Goal: Find specific page/section: Find specific page/section

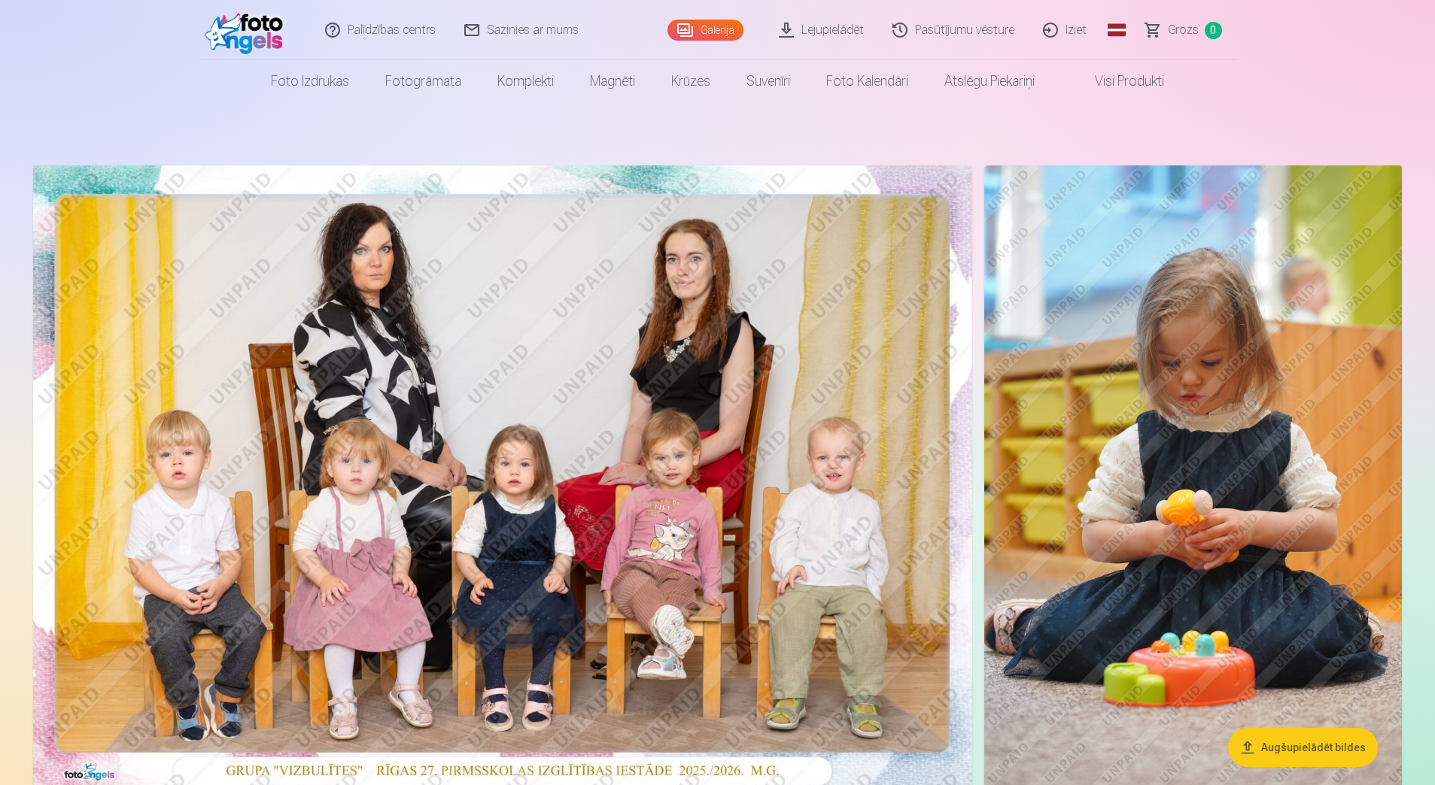
drag, startPoint x: 1047, startPoint y: 502, endPoint x: 1061, endPoint y: 231, distance: 271.9
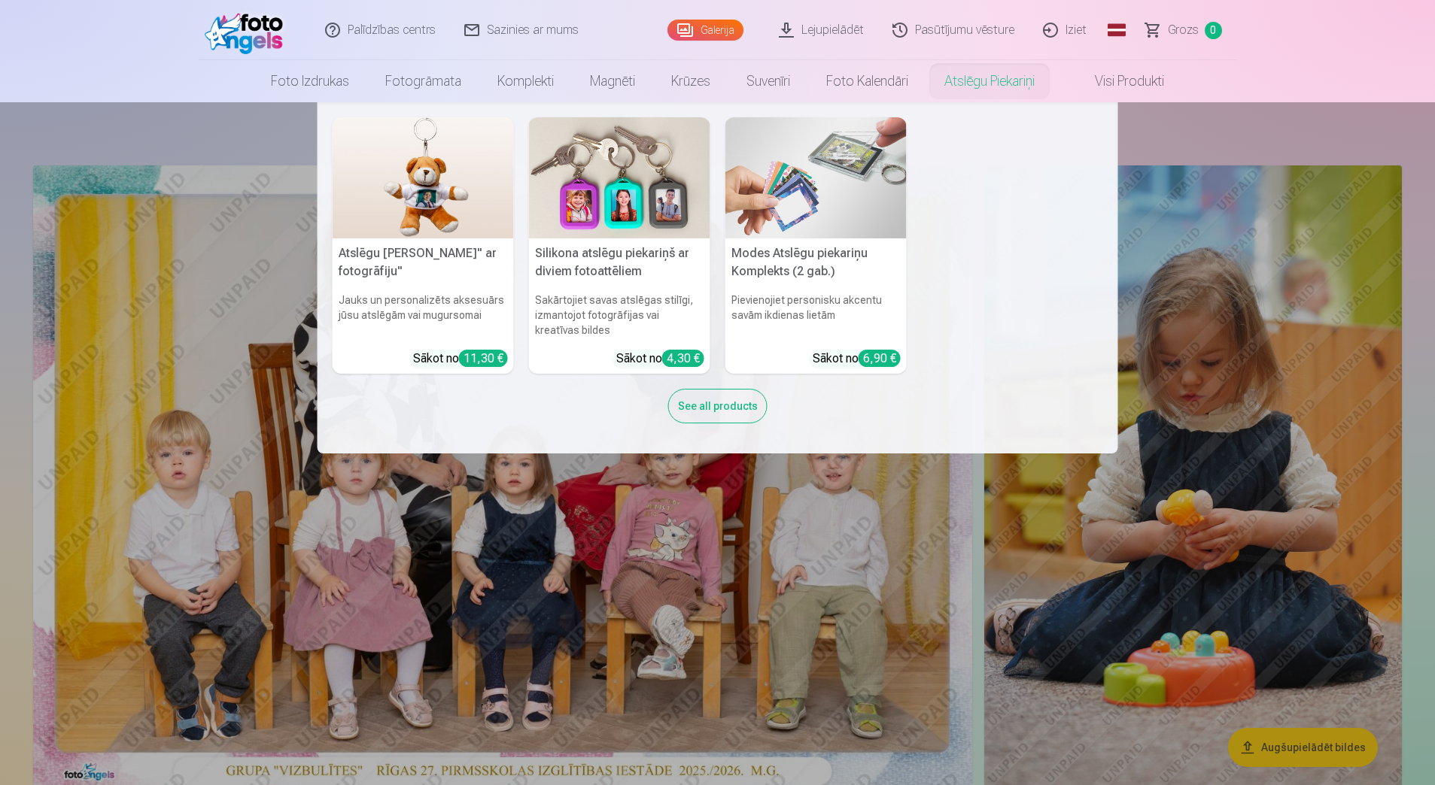
drag, startPoint x: 1026, startPoint y: 504, endPoint x: 1011, endPoint y: 76, distance: 428.3
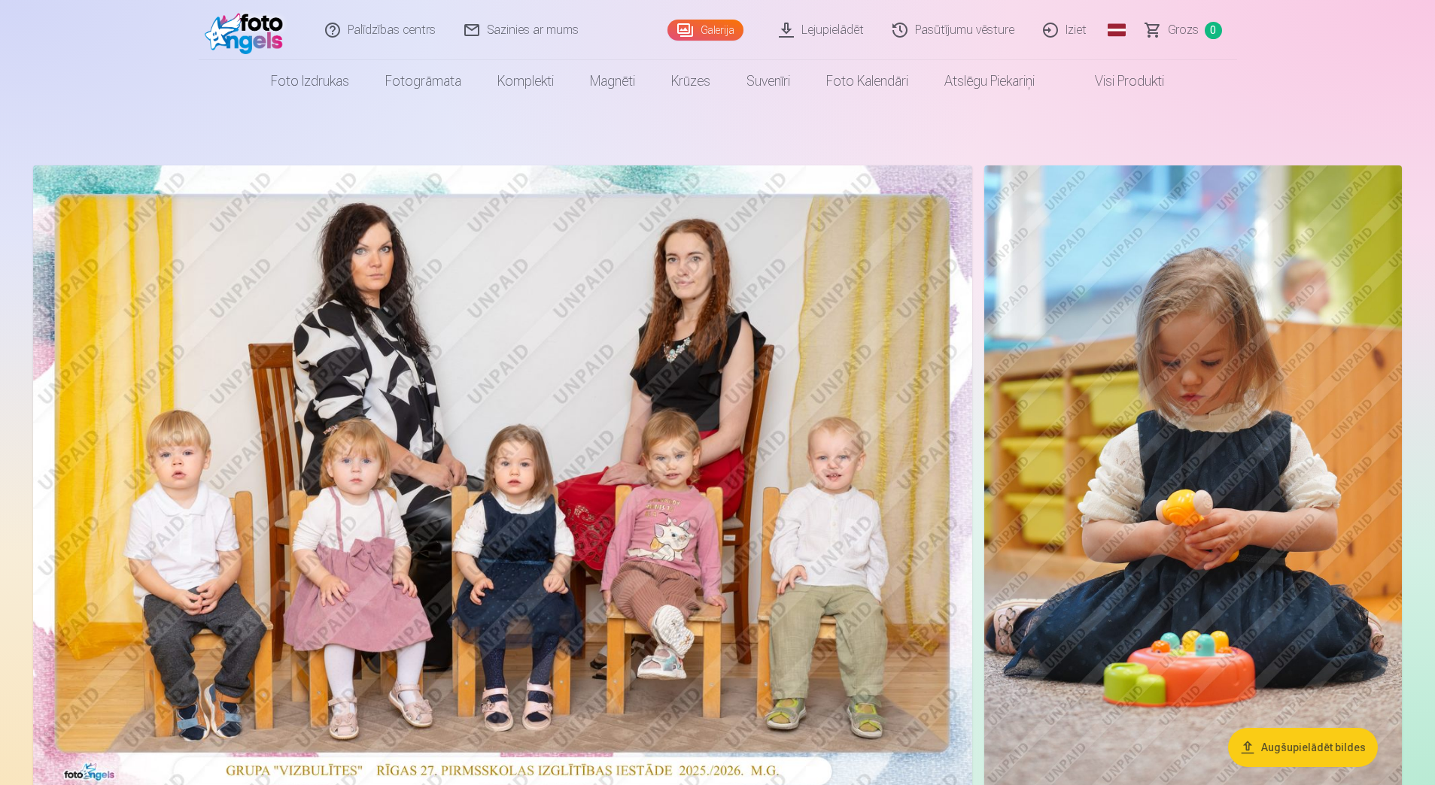
click at [1081, 31] on link "Iziet" at bounding box center [1065, 30] width 72 height 60
